Goal: Find contact information: Obtain details needed to contact an individual or organization

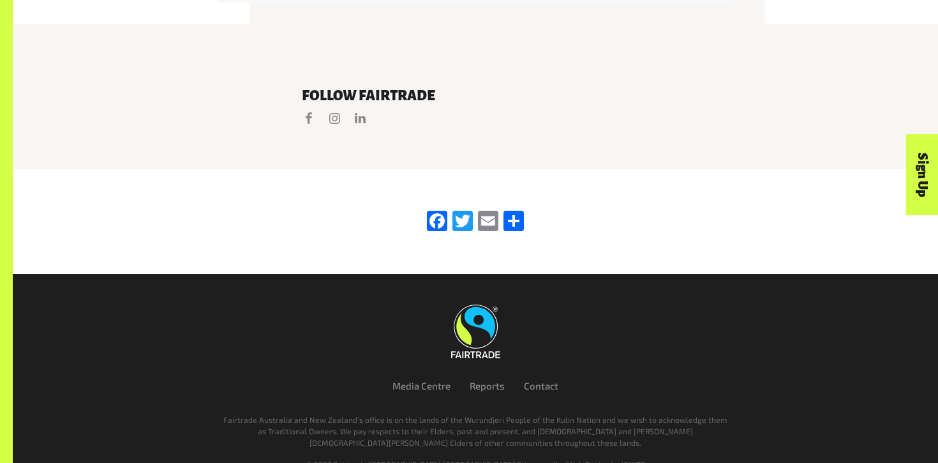
scroll to position [2733, 0]
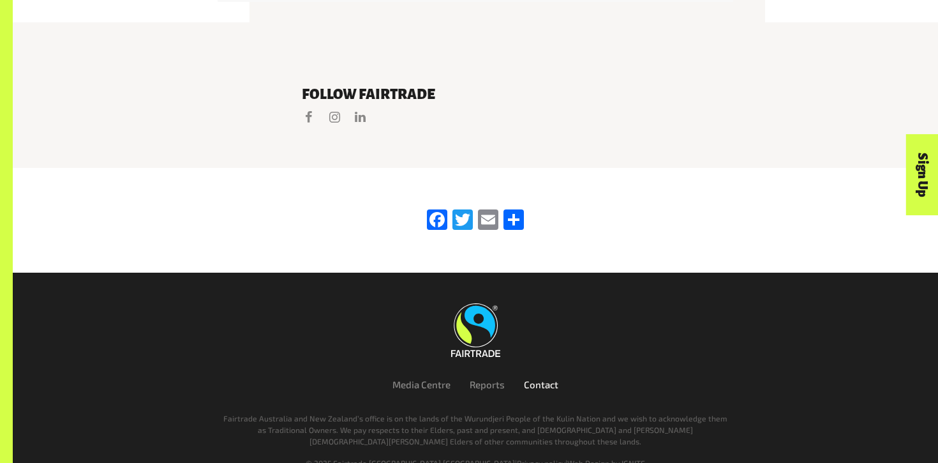
click at [534, 378] on link "Contact" at bounding box center [541, 383] width 34 height 11
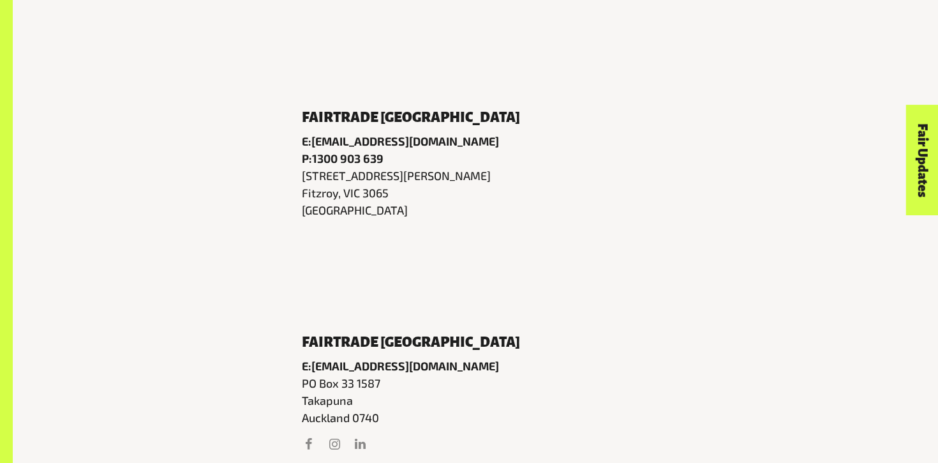
scroll to position [618, 0]
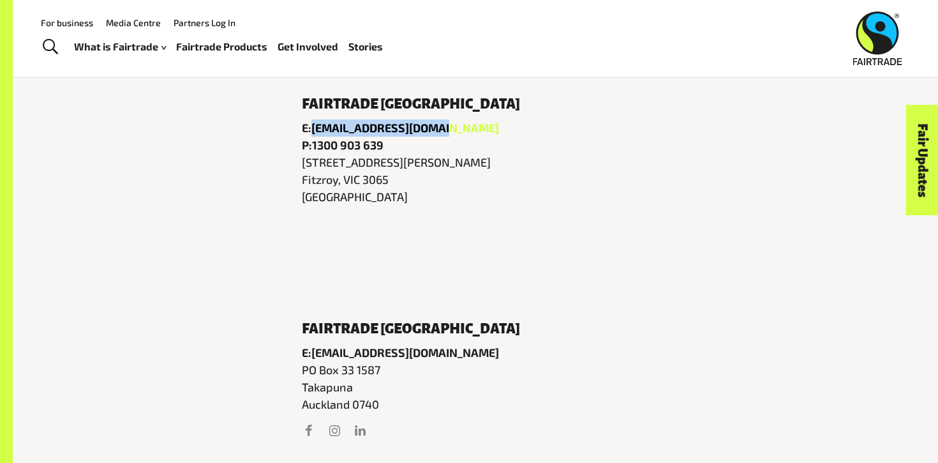
drag, startPoint x: 441, startPoint y: 130, endPoint x: 315, endPoint y: 132, distance: 126.4
click at [315, 132] on p "E: info@fairtrade.com.au" at bounding box center [475, 127] width 347 height 17
copy link "info@fairtrade.com.au"
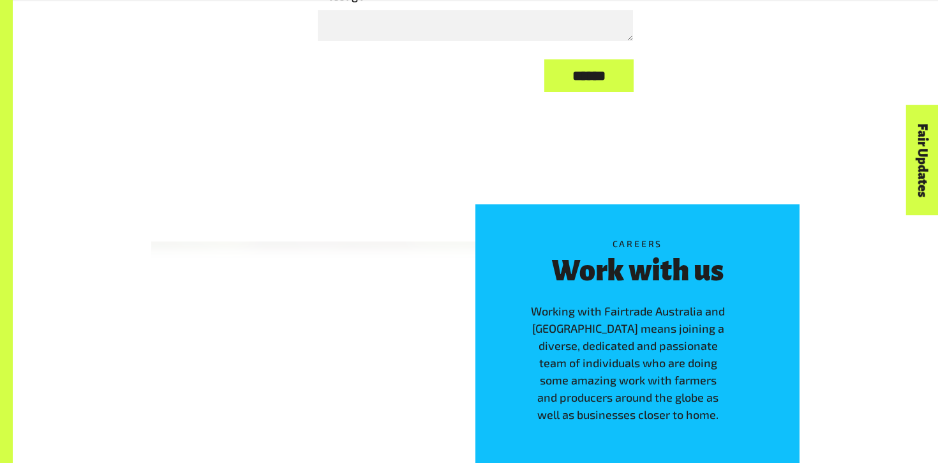
scroll to position [1693, 0]
